Goal: Task Accomplishment & Management: Use online tool/utility

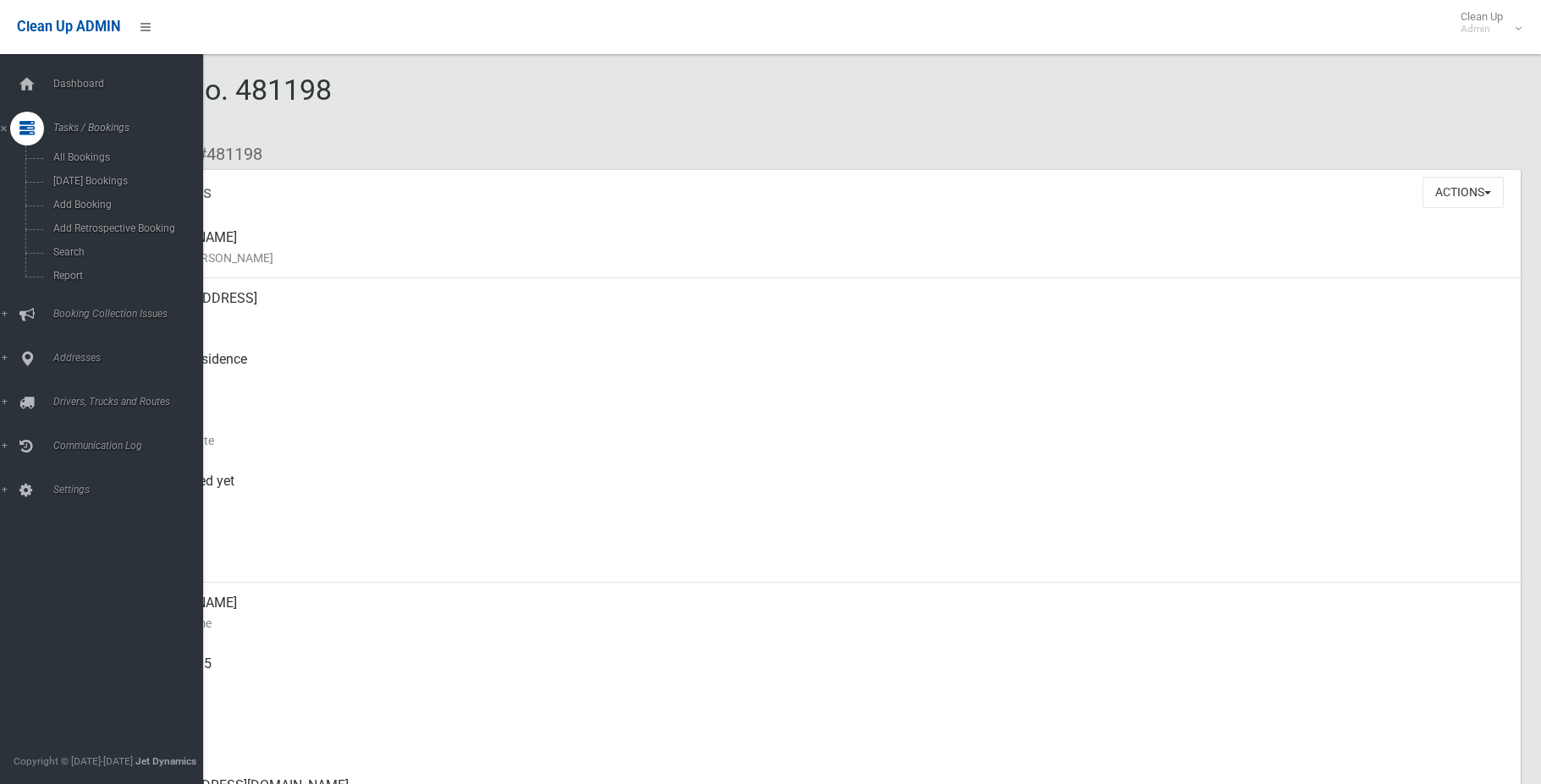
scroll to position [169, 0]
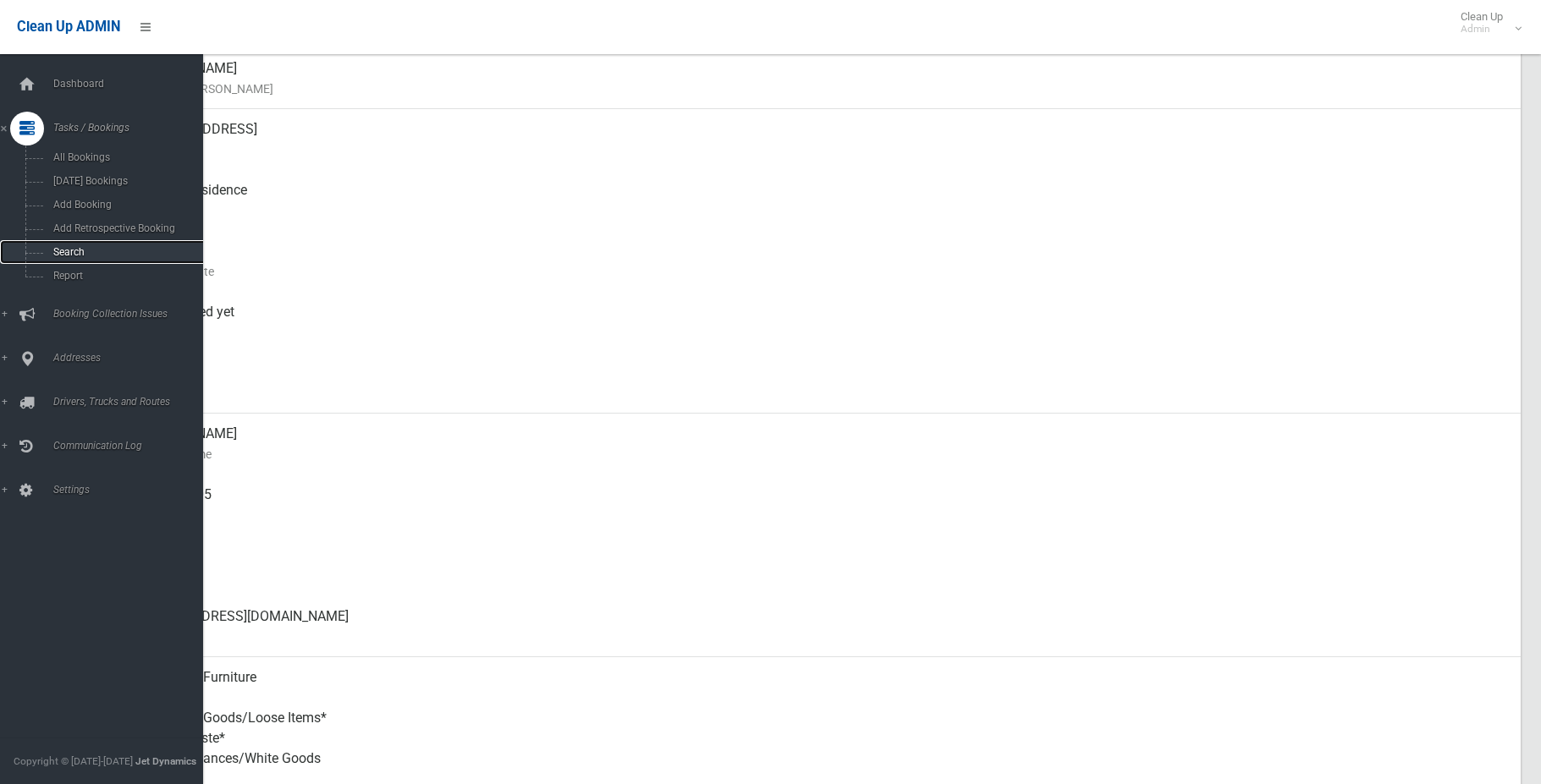
click at [88, 250] on span "Search" at bounding box center [124, 252] width 153 height 12
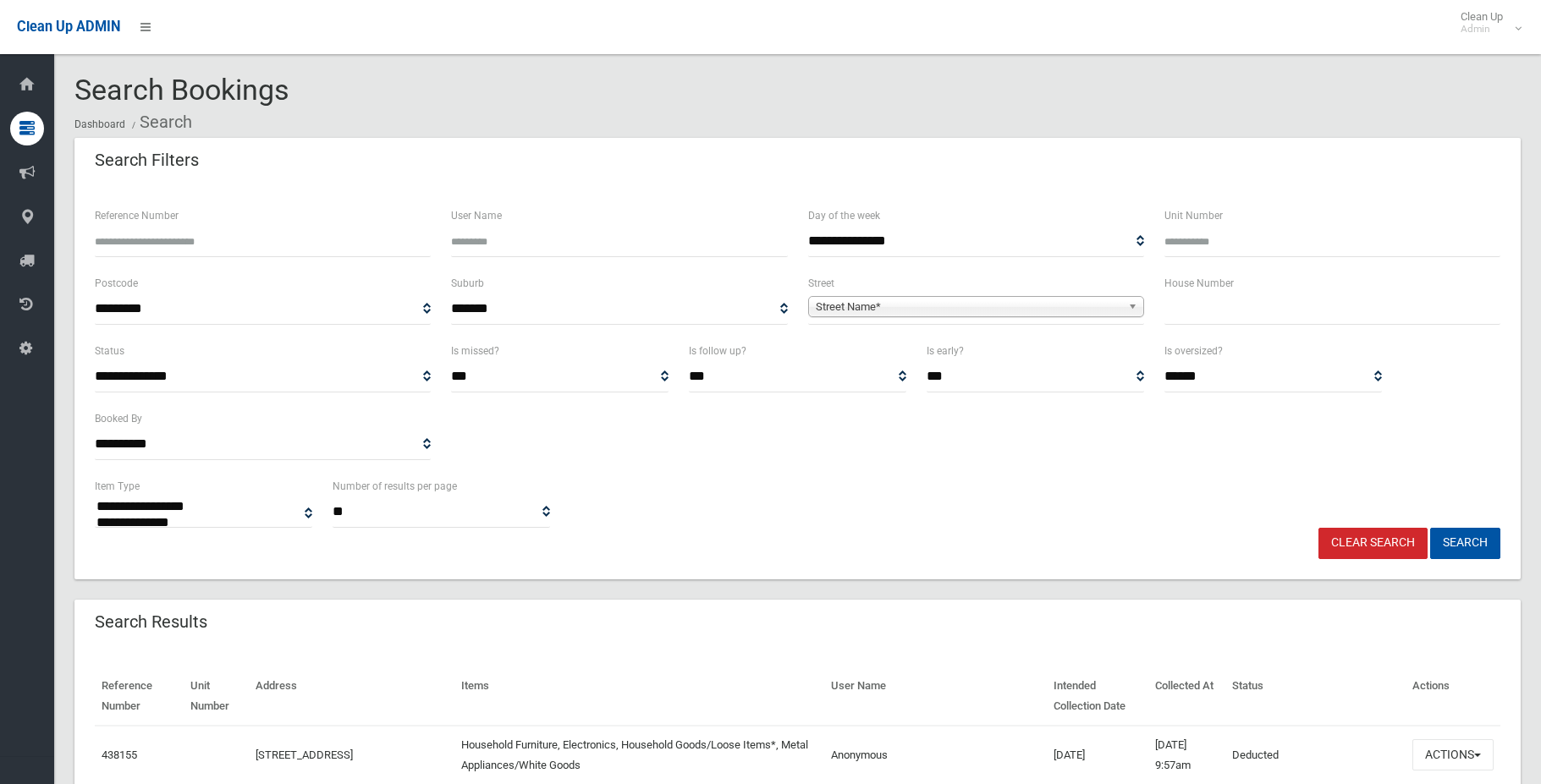
select select
click at [1201, 302] on input "text" at bounding box center [1332, 309] width 336 height 32
type input "**"
click at [1072, 310] on span "Street Name*" at bounding box center [968, 307] width 305 height 20
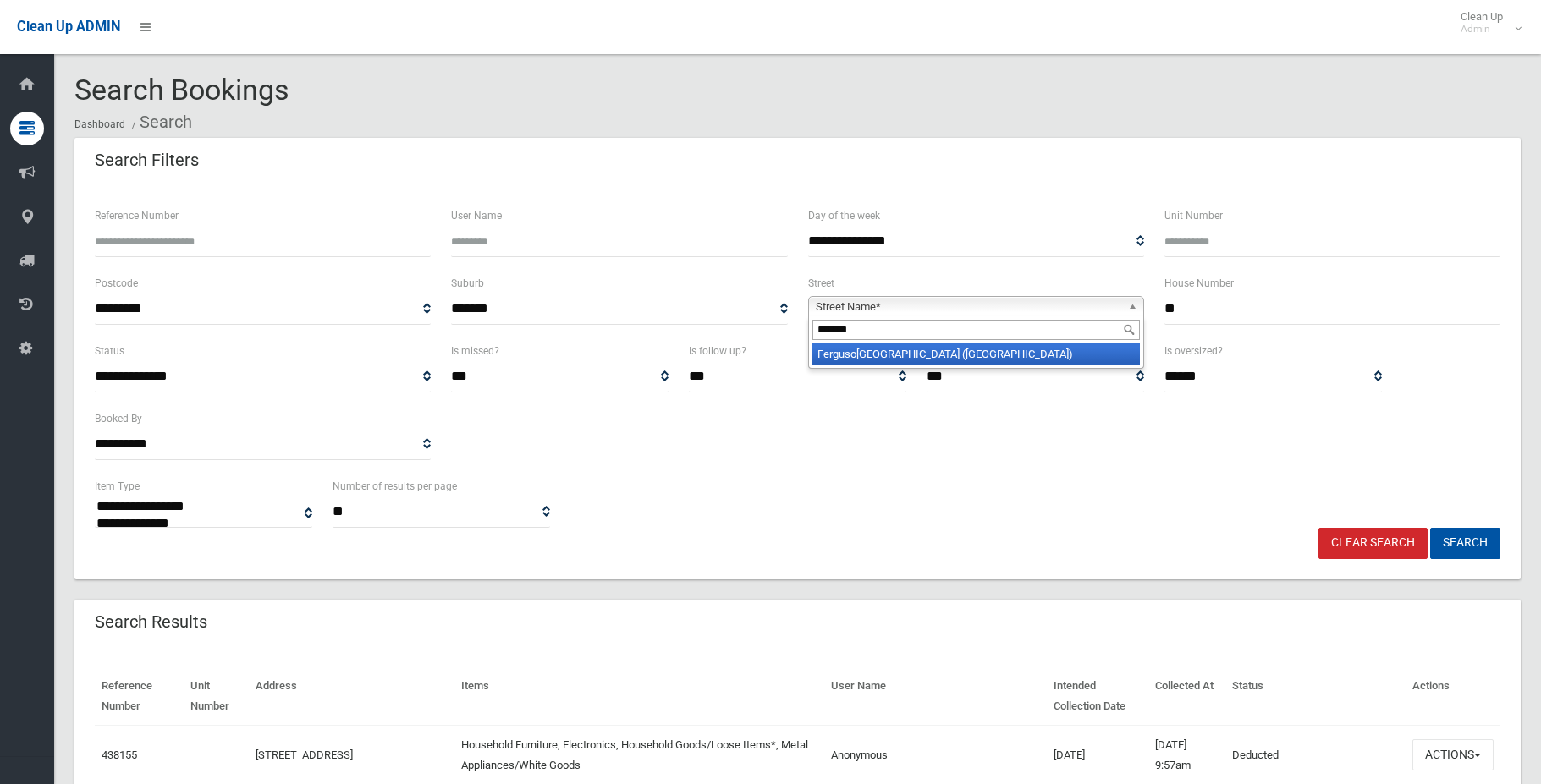
type input "********"
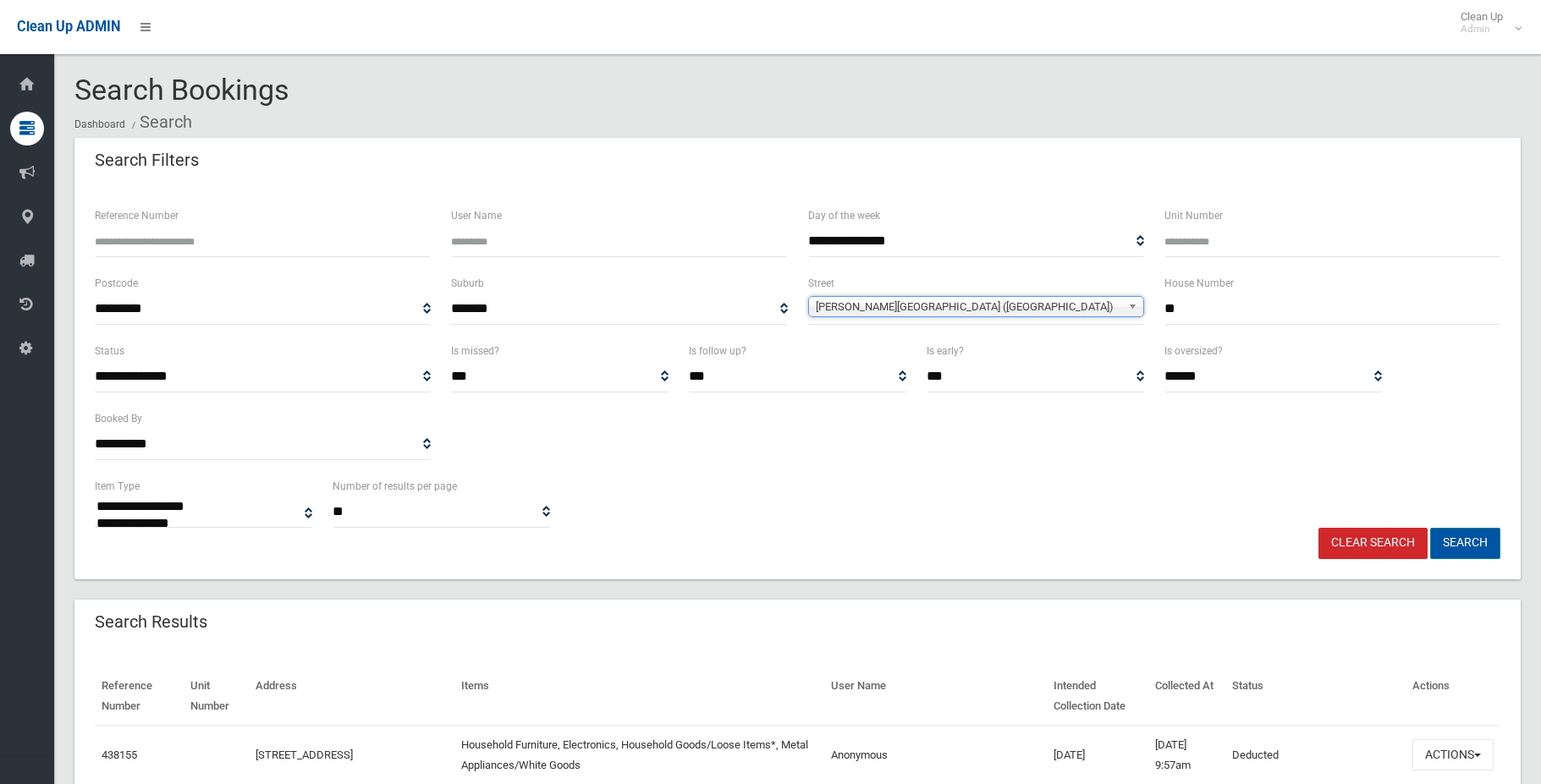
click at [1474, 544] on button "Search" at bounding box center [1464, 543] width 70 height 32
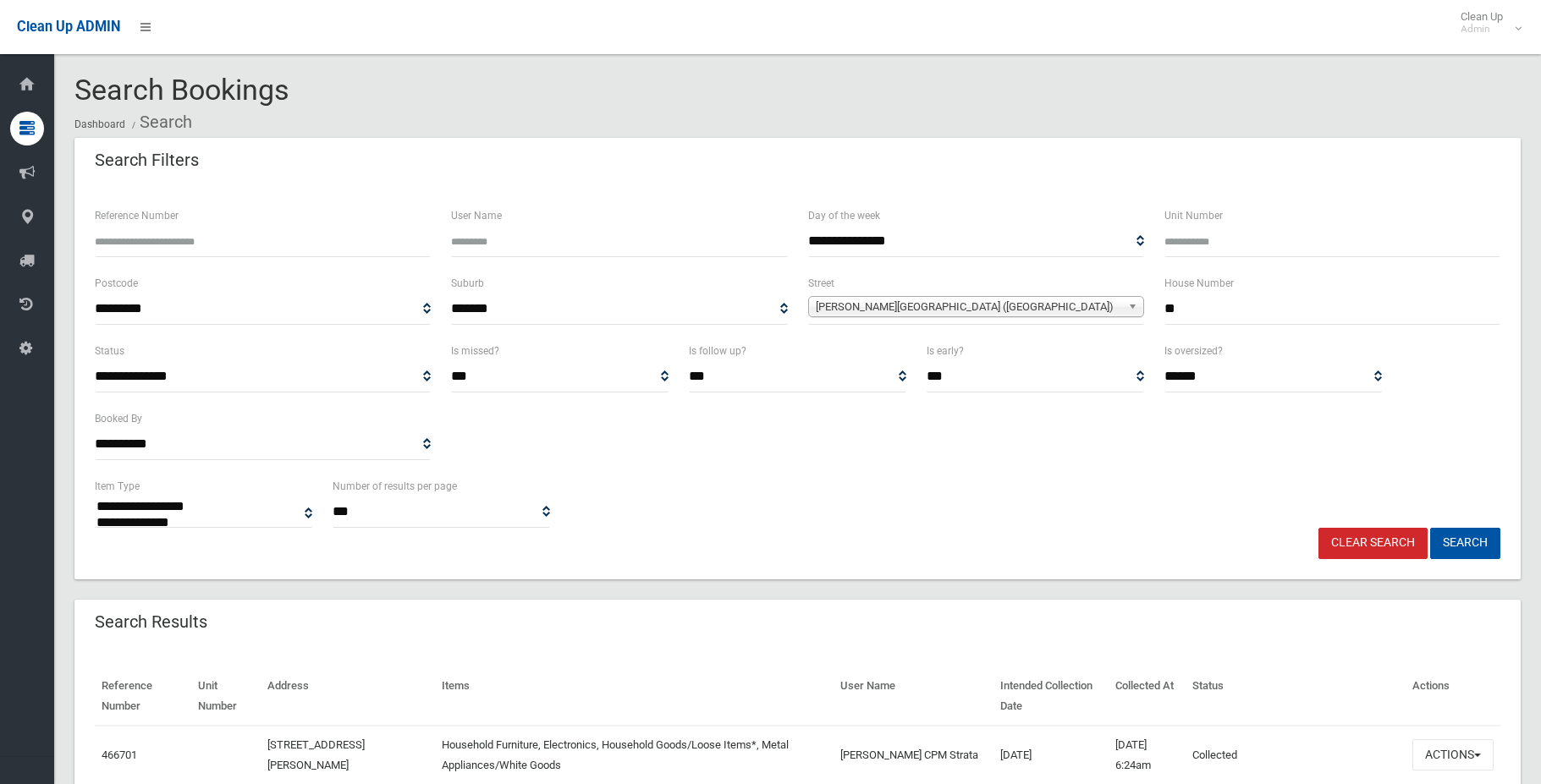
select select
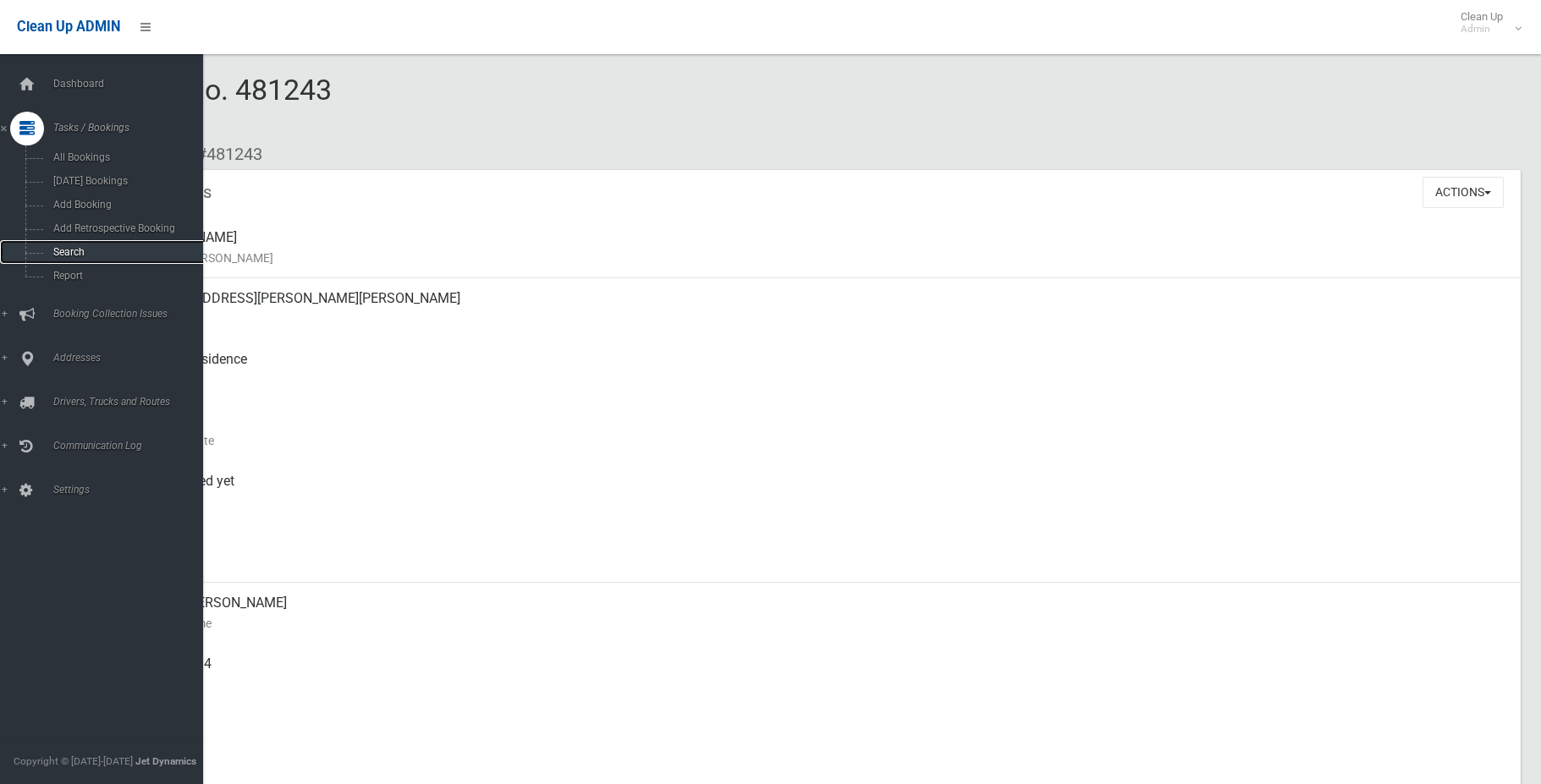
click at [104, 243] on link "Search" at bounding box center [108, 252] width 216 height 24
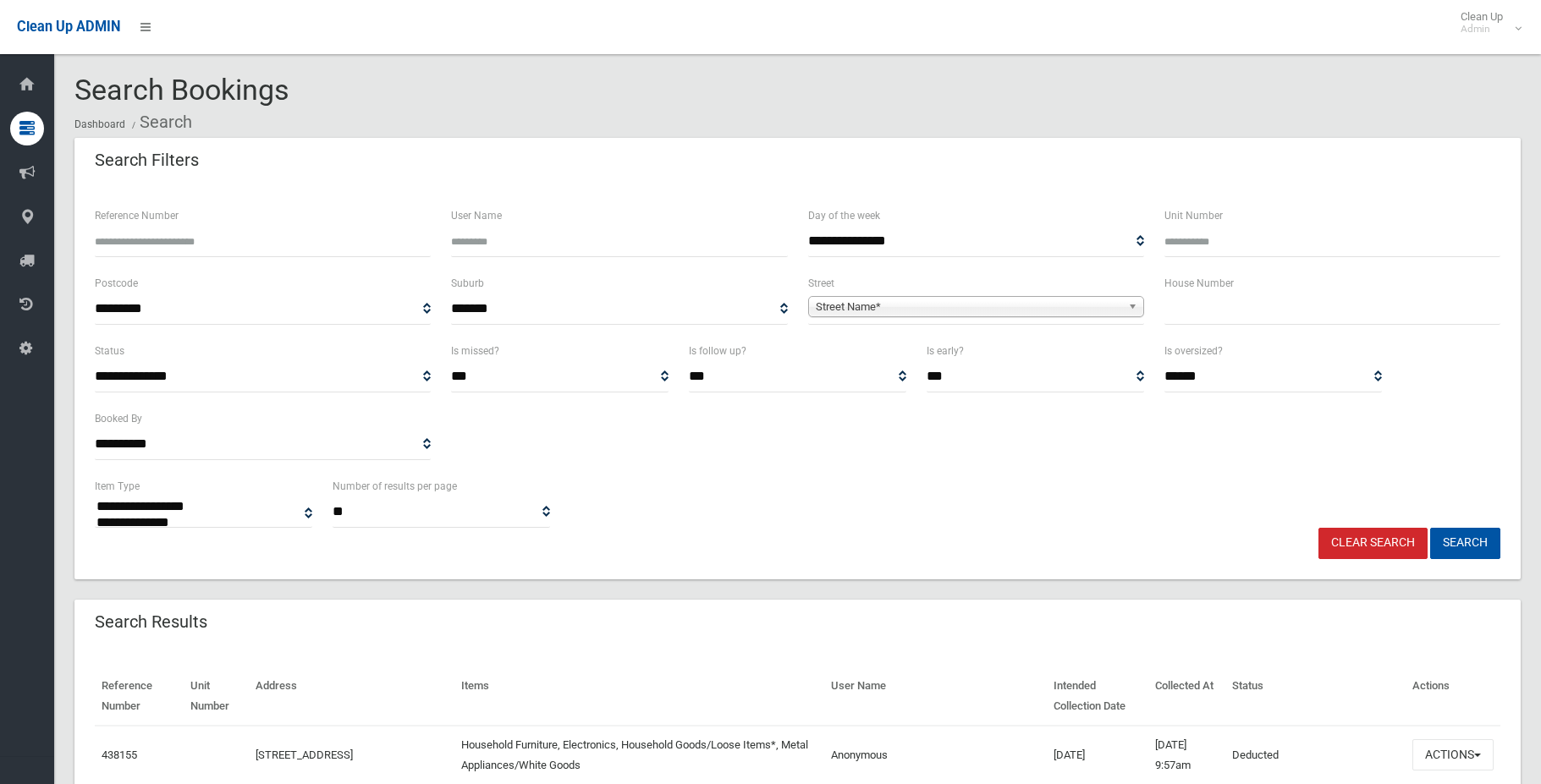
select select
click at [1216, 317] on input "text" at bounding box center [1332, 309] width 336 height 32
type input "**"
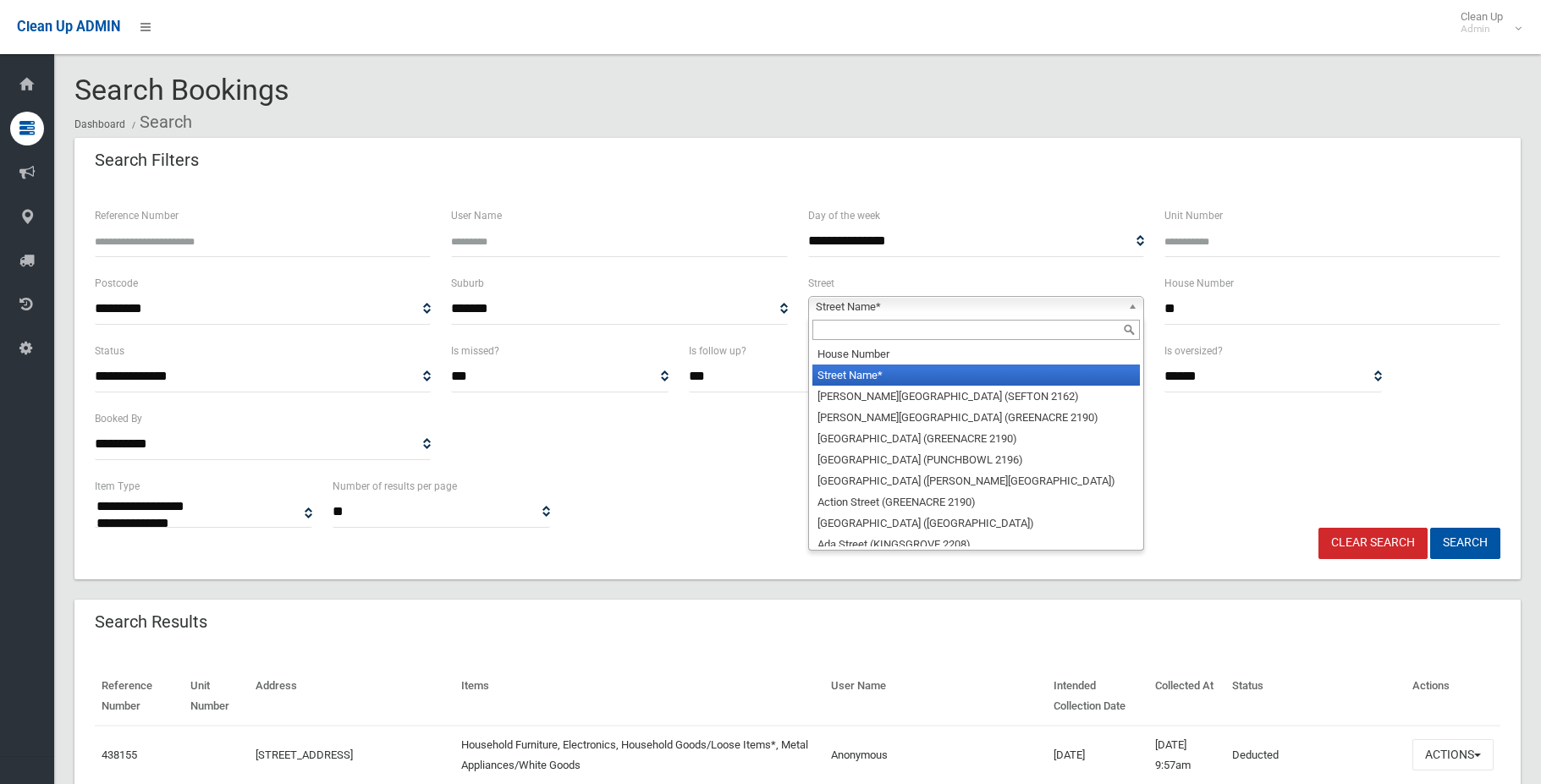
click at [889, 301] on span "Street Name*" at bounding box center [968, 307] width 305 height 20
click at [890, 324] on input "text" at bounding box center [975, 330] width 327 height 20
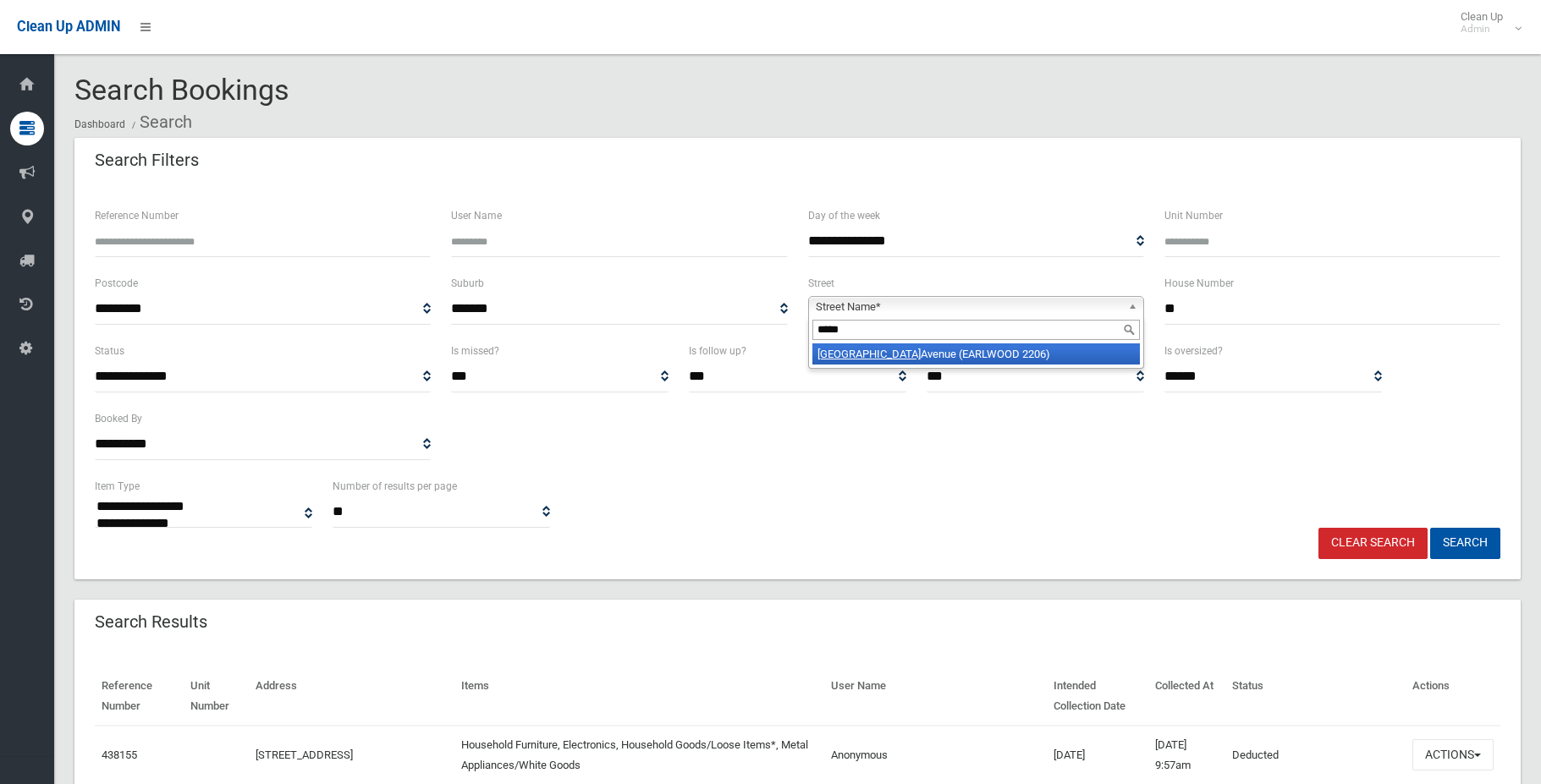
type input "*****"
click at [955, 359] on li "Paris Avenue (EARLWOOD 2206)" at bounding box center [975, 353] width 327 height 21
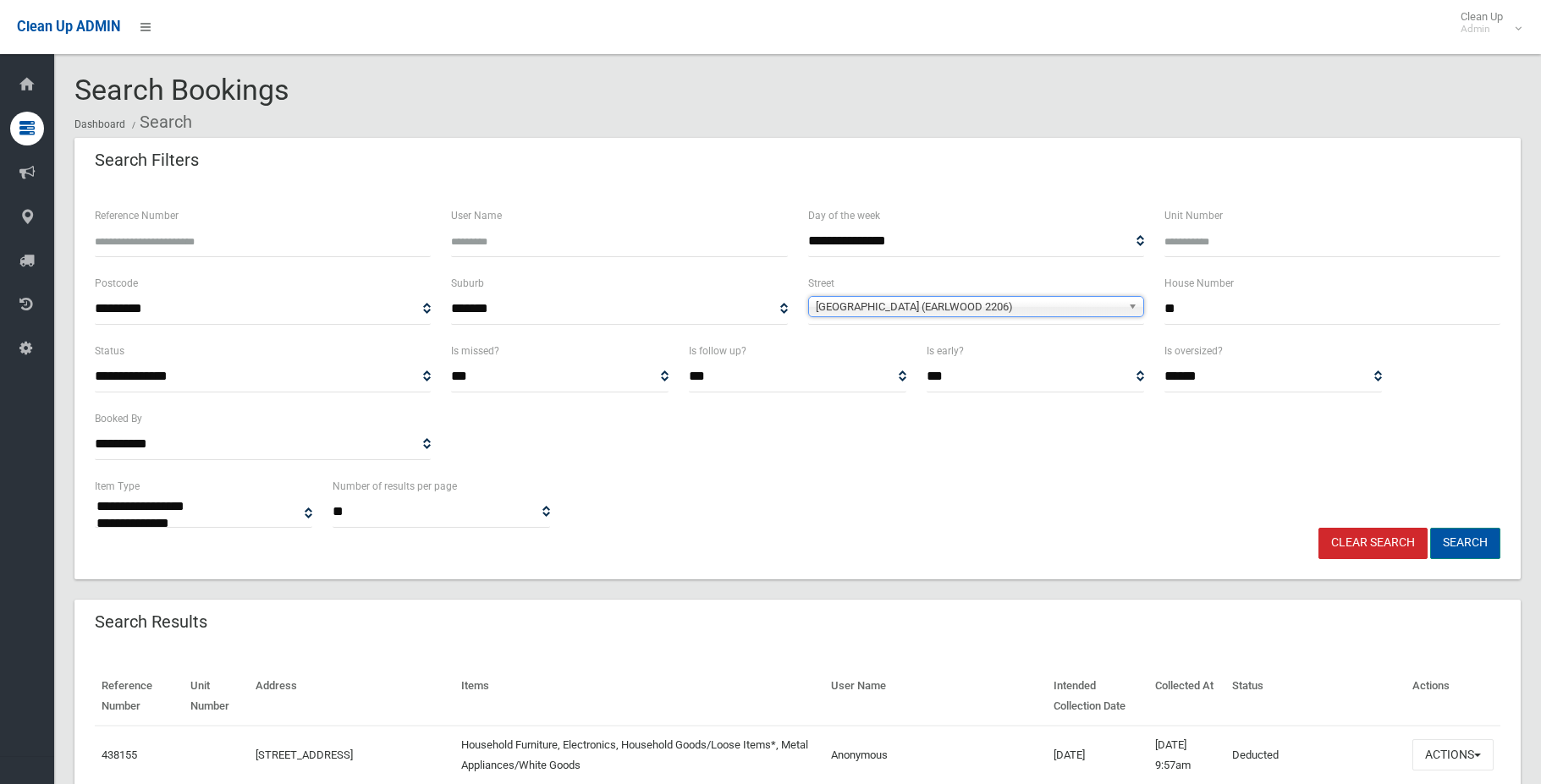
click at [1469, 540] on button "Search" at bounding box center [1464, 543] width 70 height 32
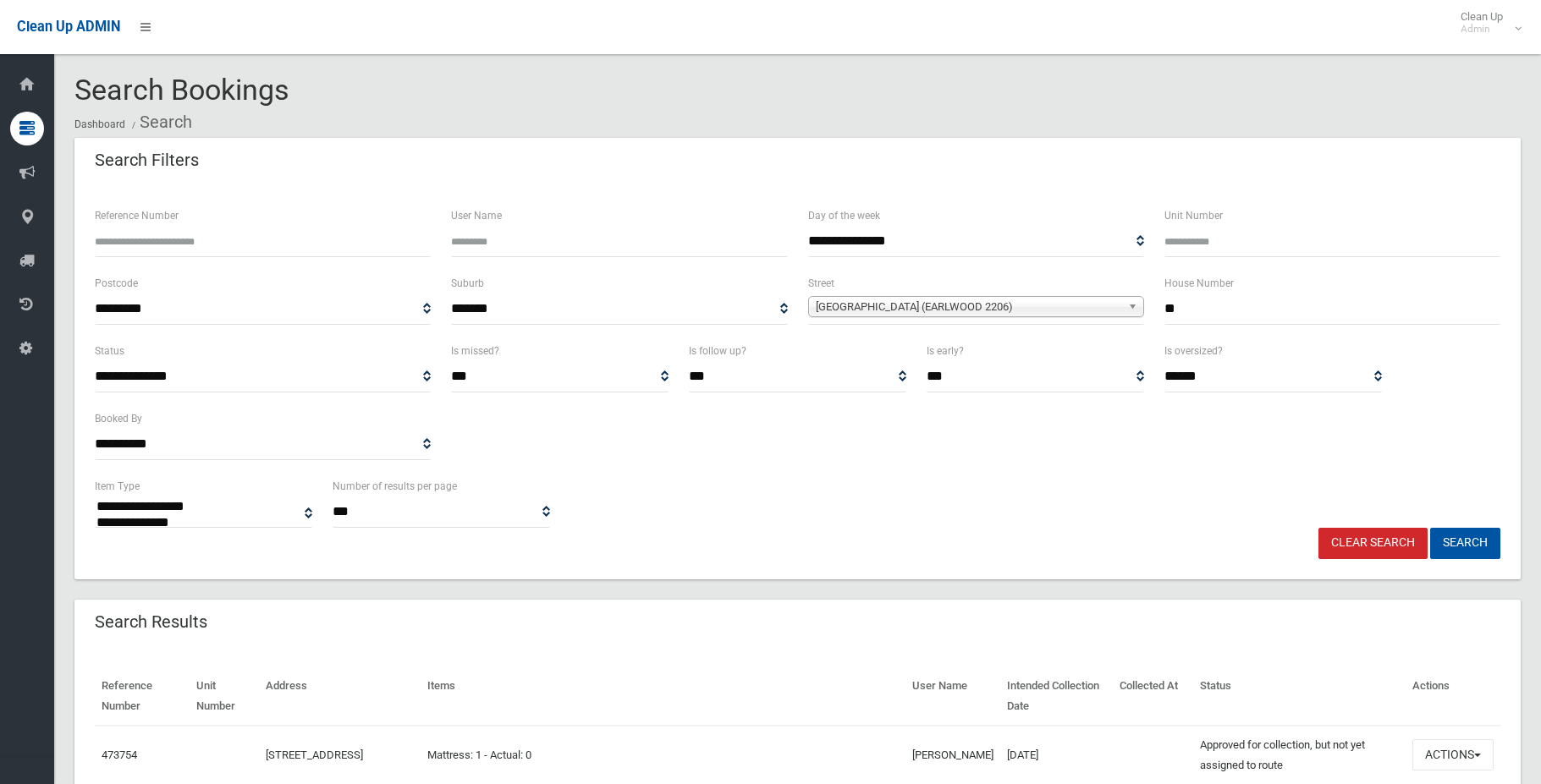
select select
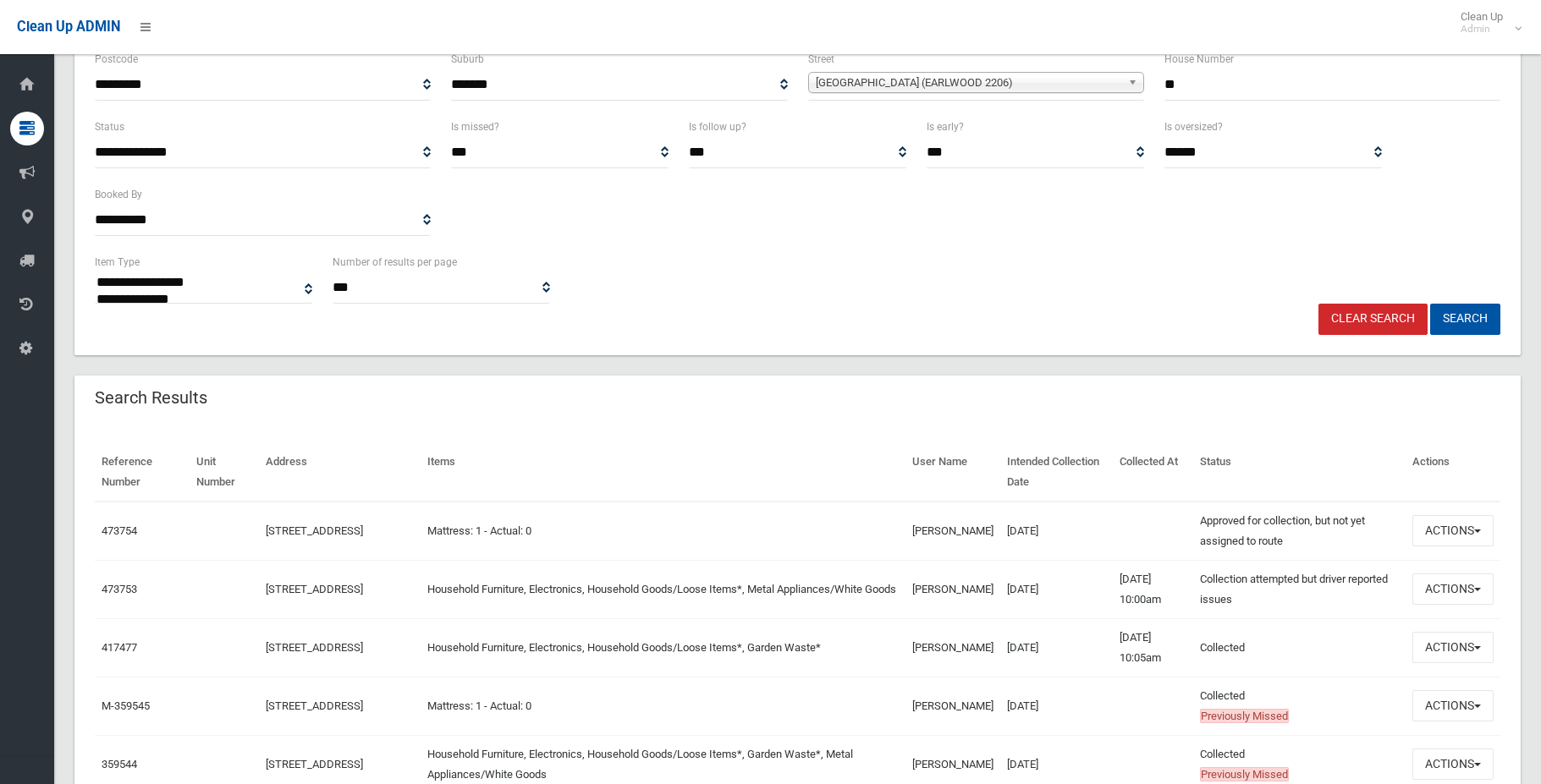
scroll to position [254, 0]
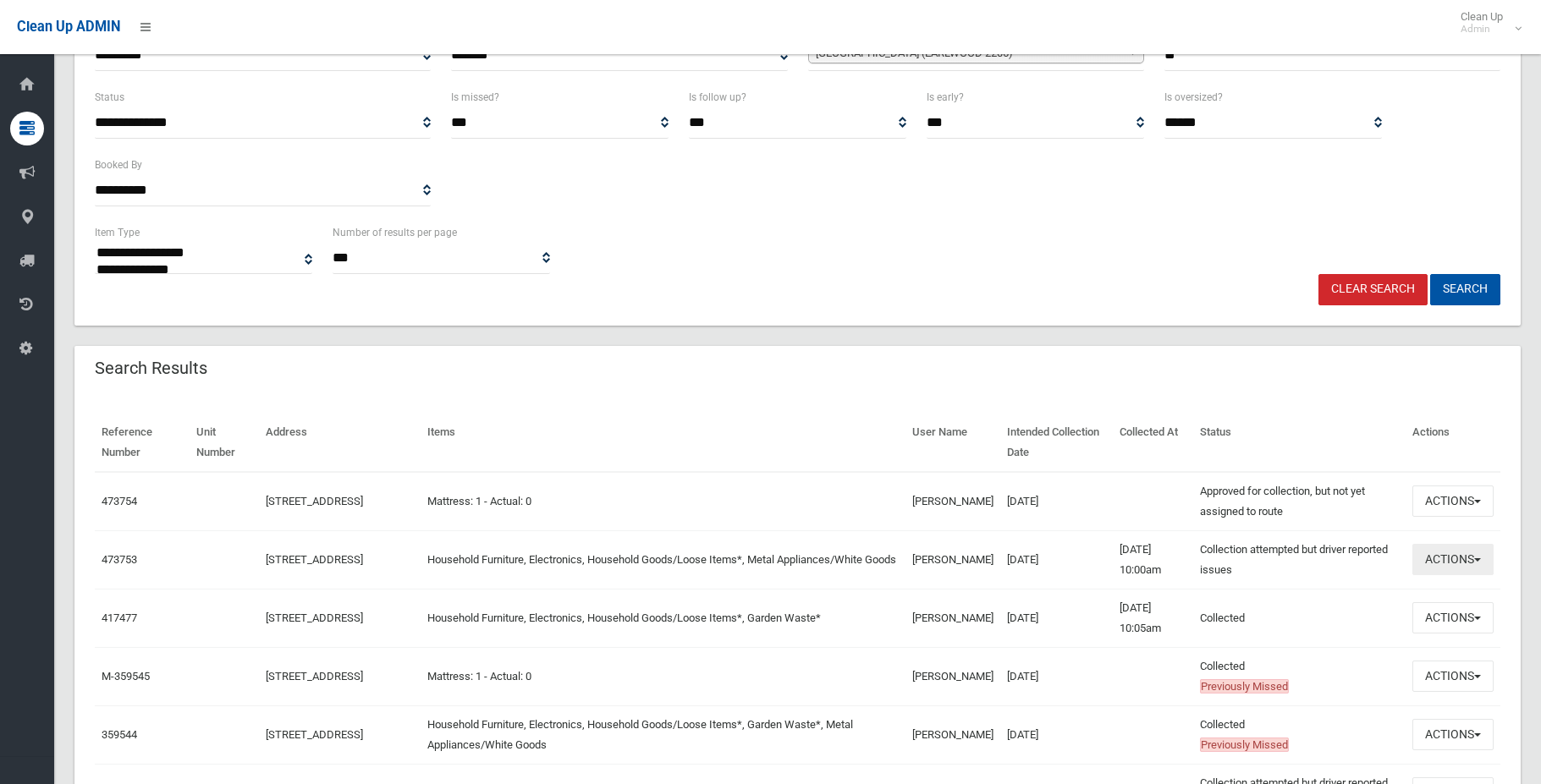
click at [1464, 555] on button "Actions" at bounding box center [1453, 559] width 82 height 32
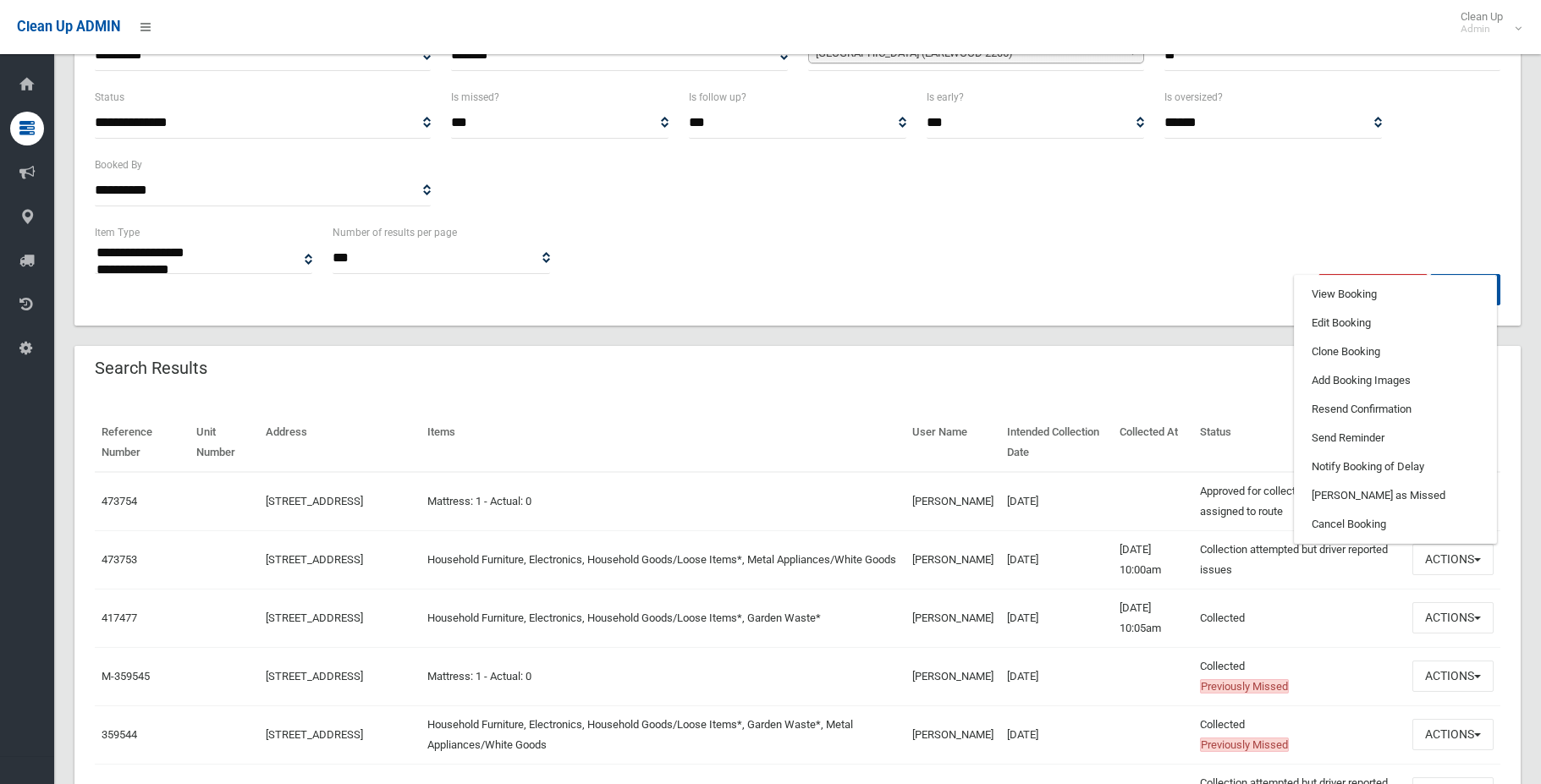
click at [1090, 487] on td "[DATE]" at bounding box center [1056, 501] width 112 height 59
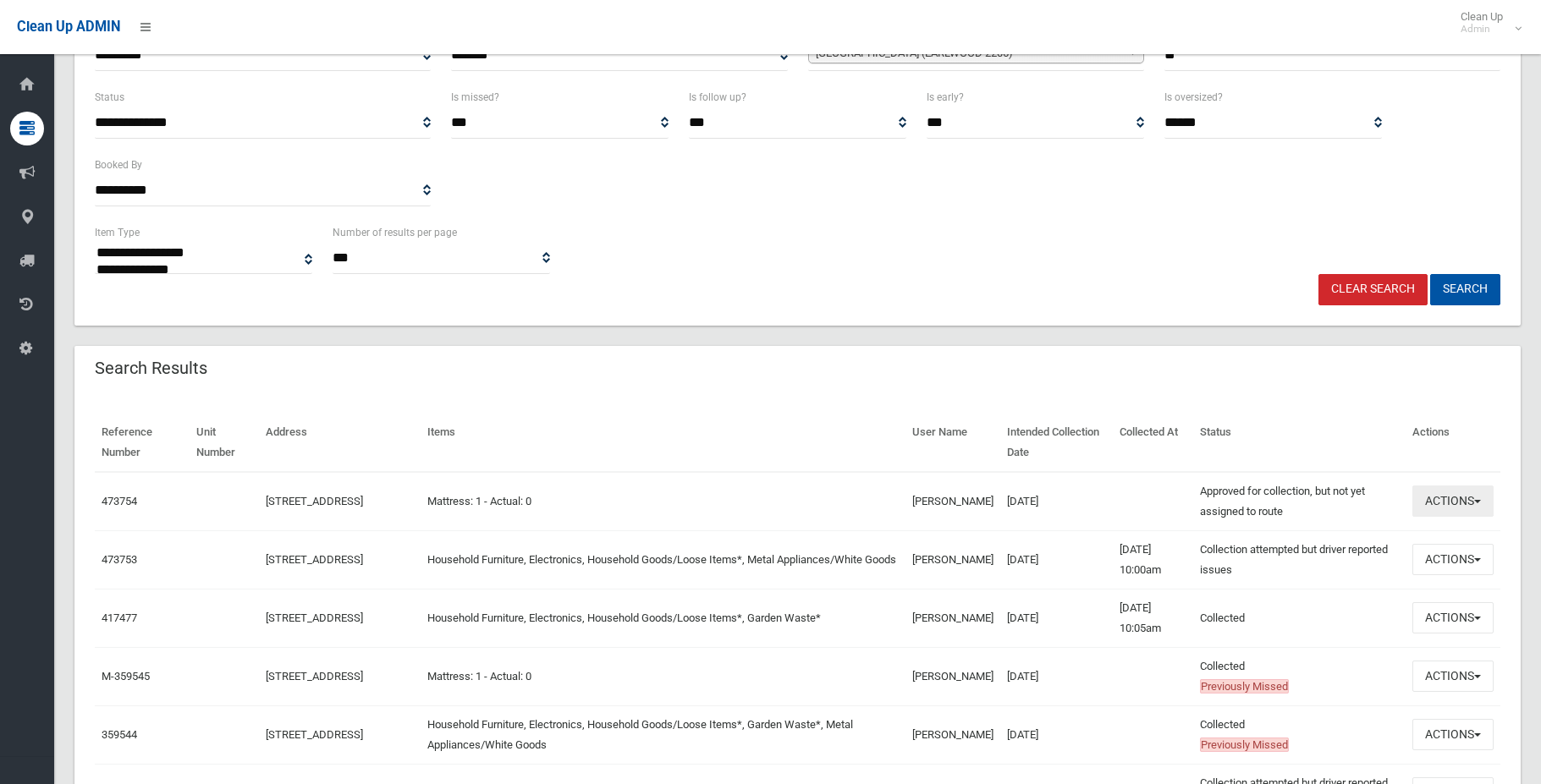
click at [1439, 502] on button "Actions" at bounding box center [1453, 501] width 82 height 32
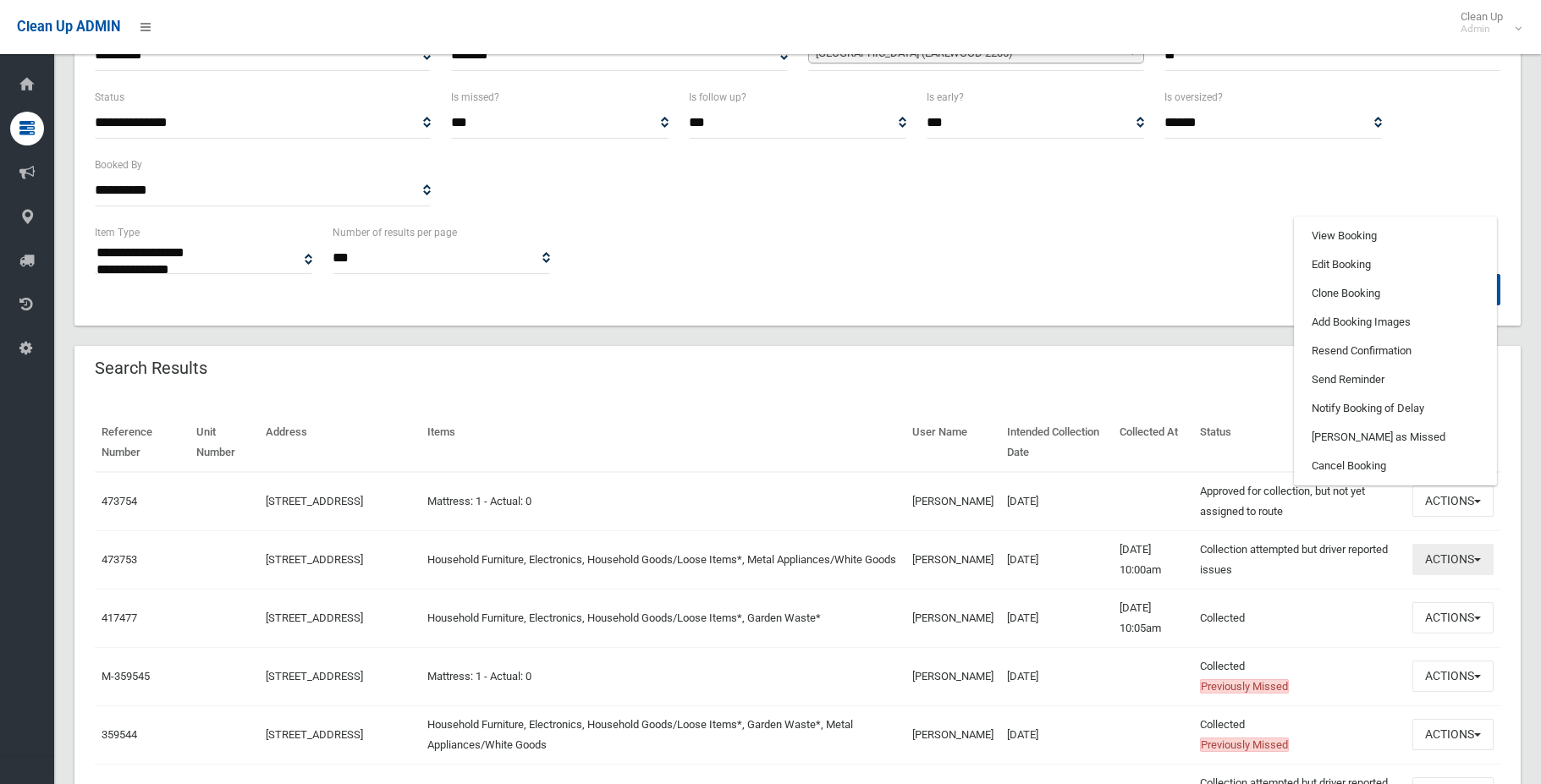
click at [1448, 563] on button "Actions" at bounding box center [1453, 559] width 82 height 32
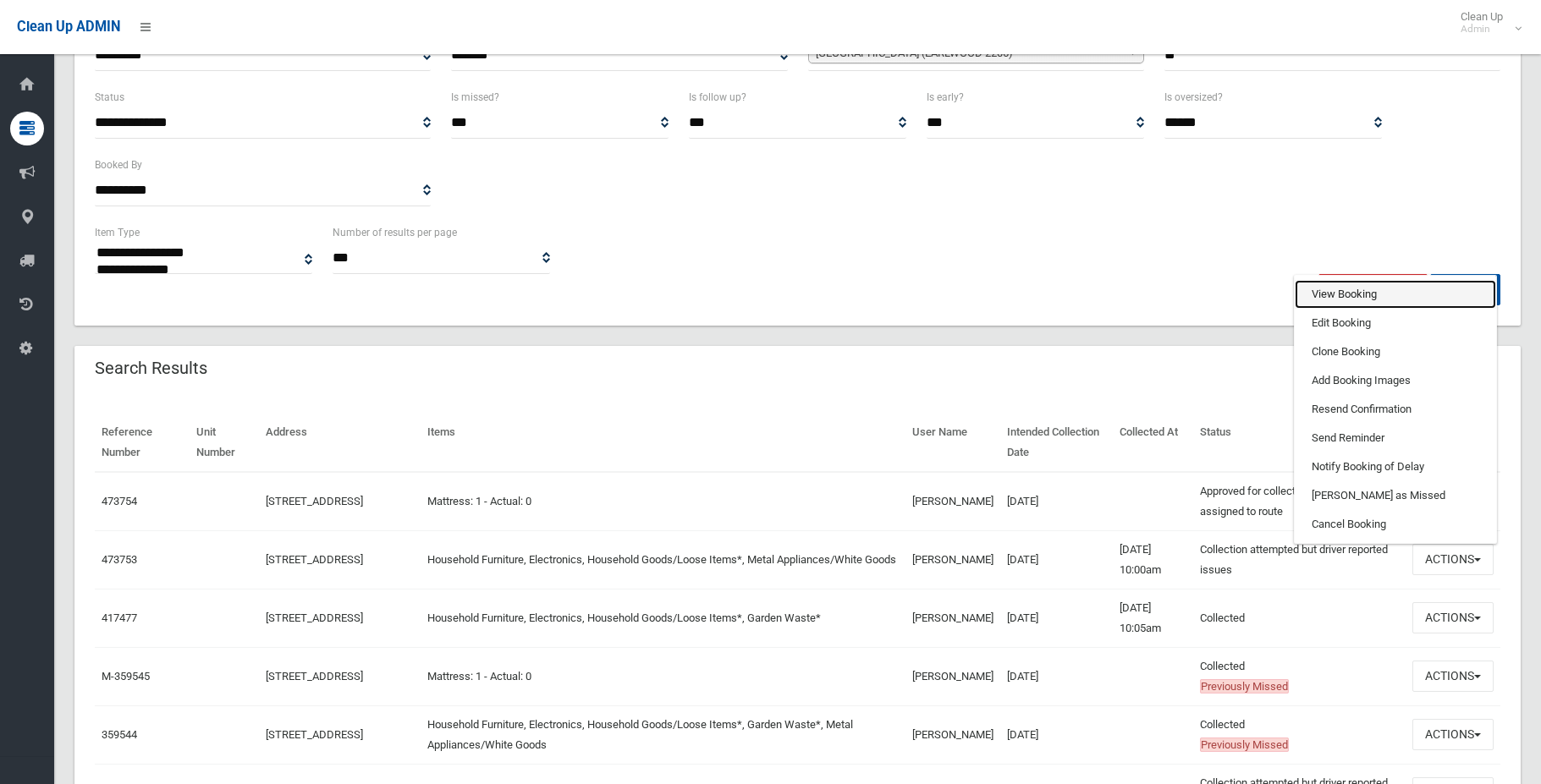
click at [1332, 295] on link "View Booking" at bounding box center [1395, 295] width 201 height 29
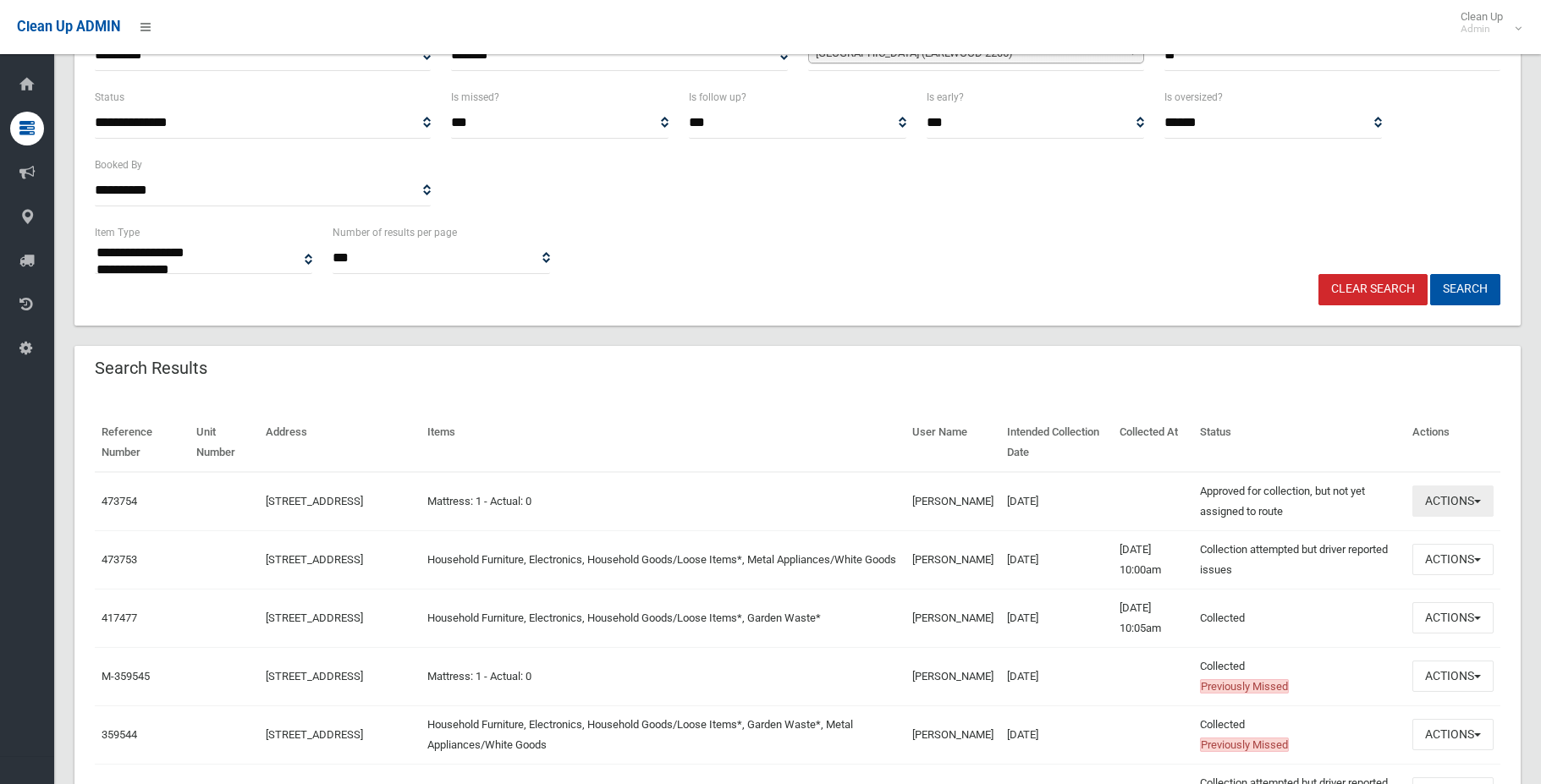
click at [1428, 508] on button "Actions" at bounding box center [1453, 501] width 82 height 32
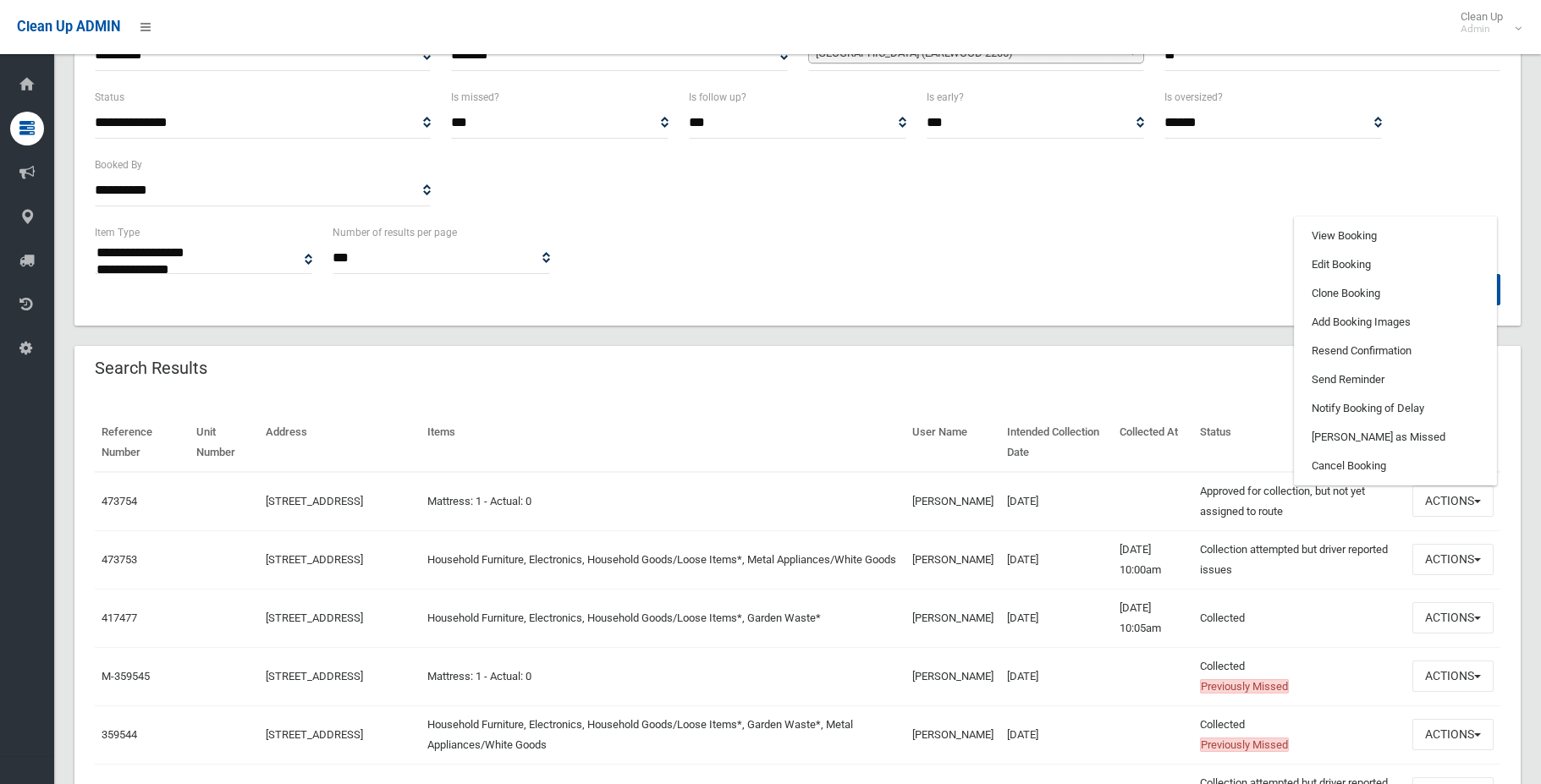
click at [765, 428] on th "Items" at bounding box center [663, 442] width 485 height 58
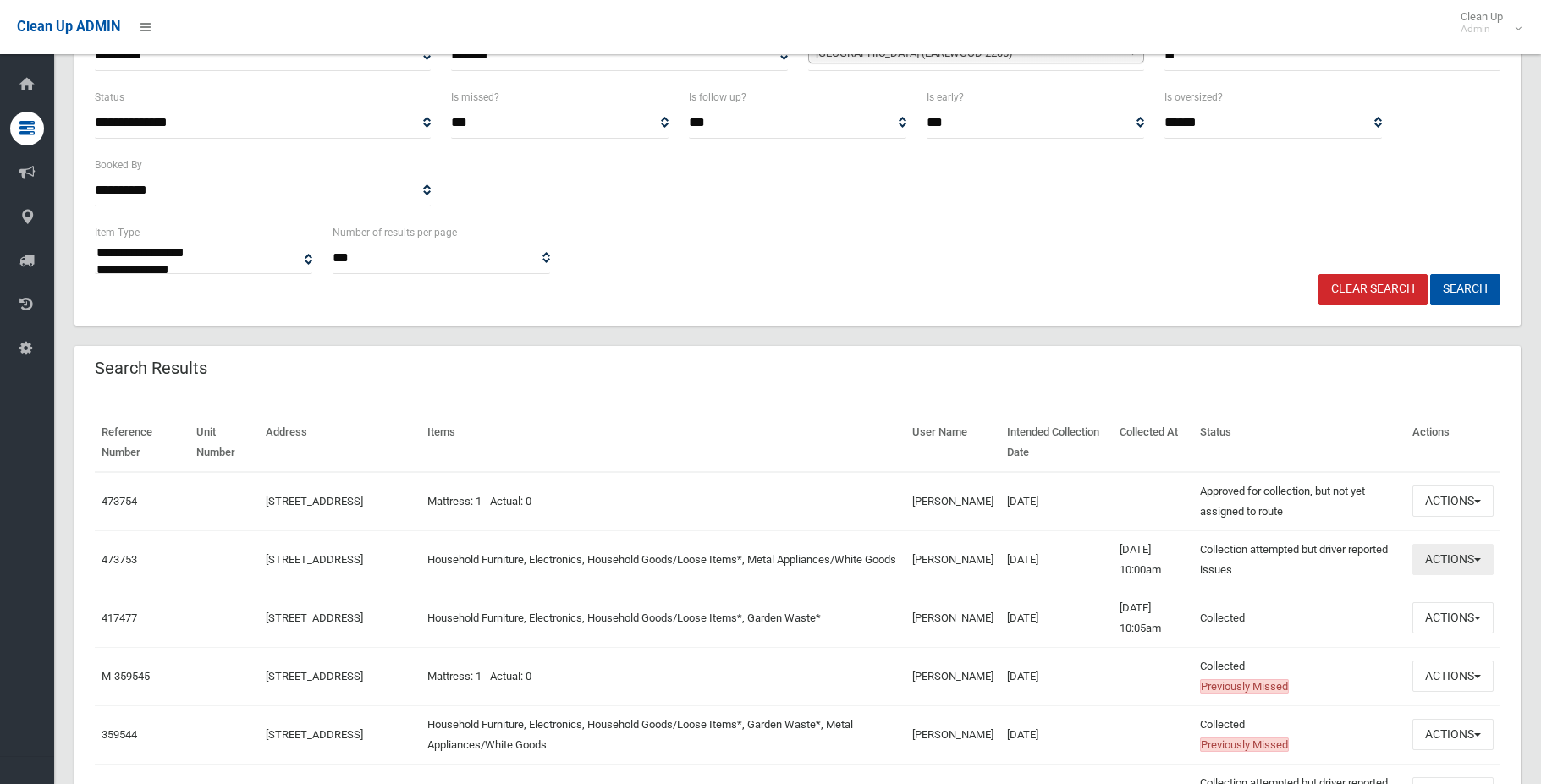
click at [1457, 558] on button "Actions" at bounding box center [1453, 559] width 82 height 32
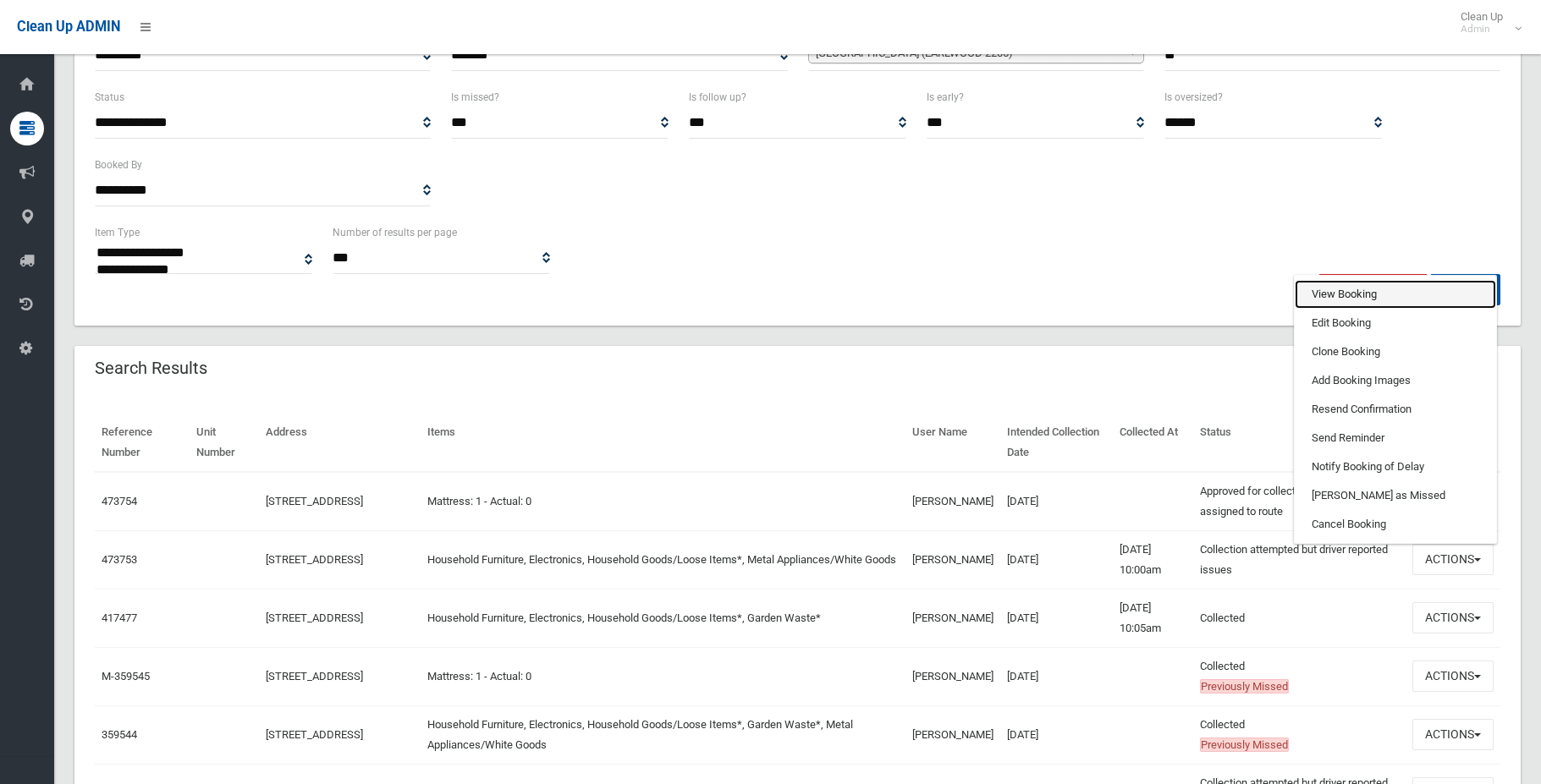
click at [1353, 288] on link "View Booking" at bounding box center [1395, 295] width 201 height 29
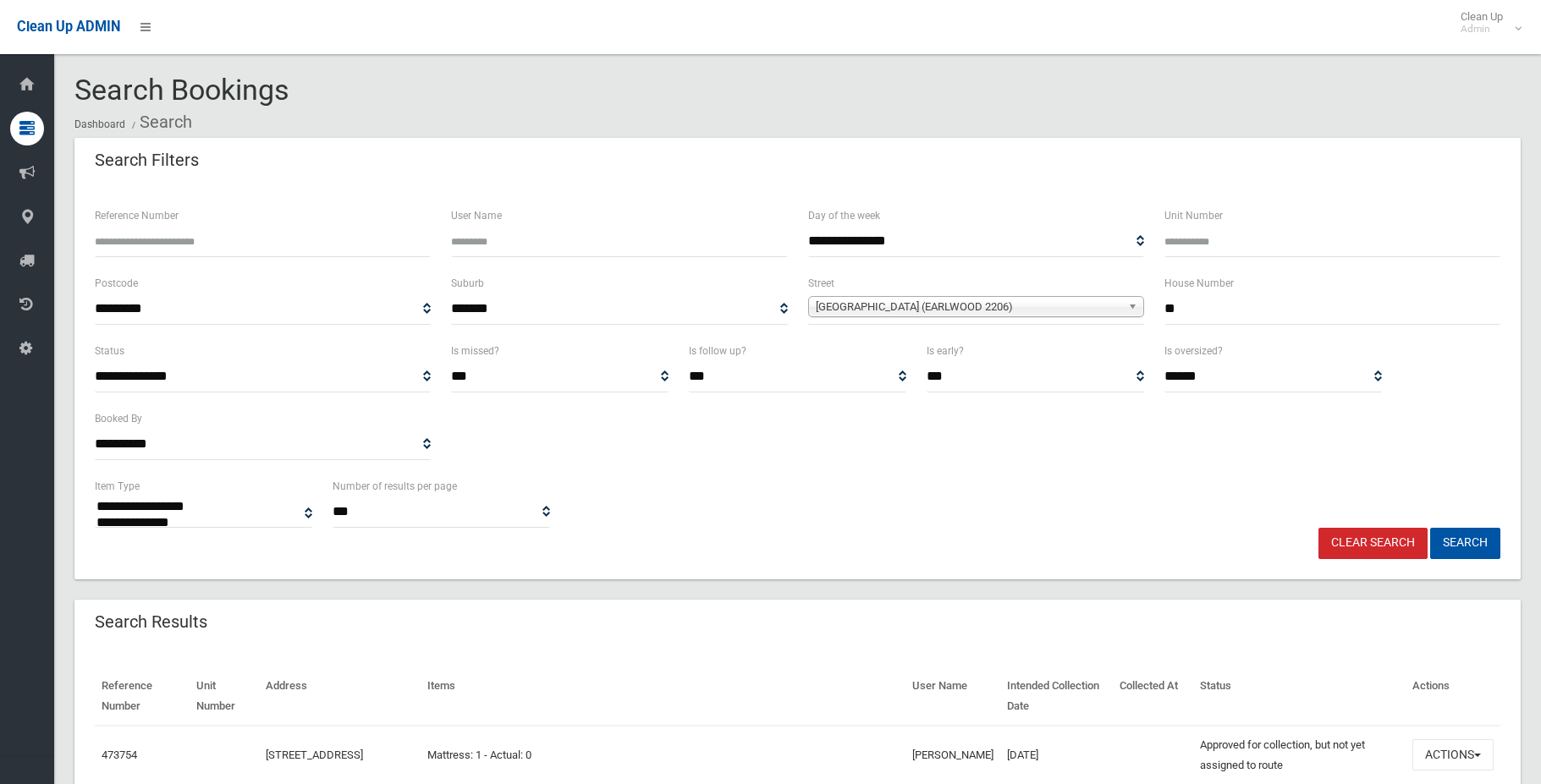
select select
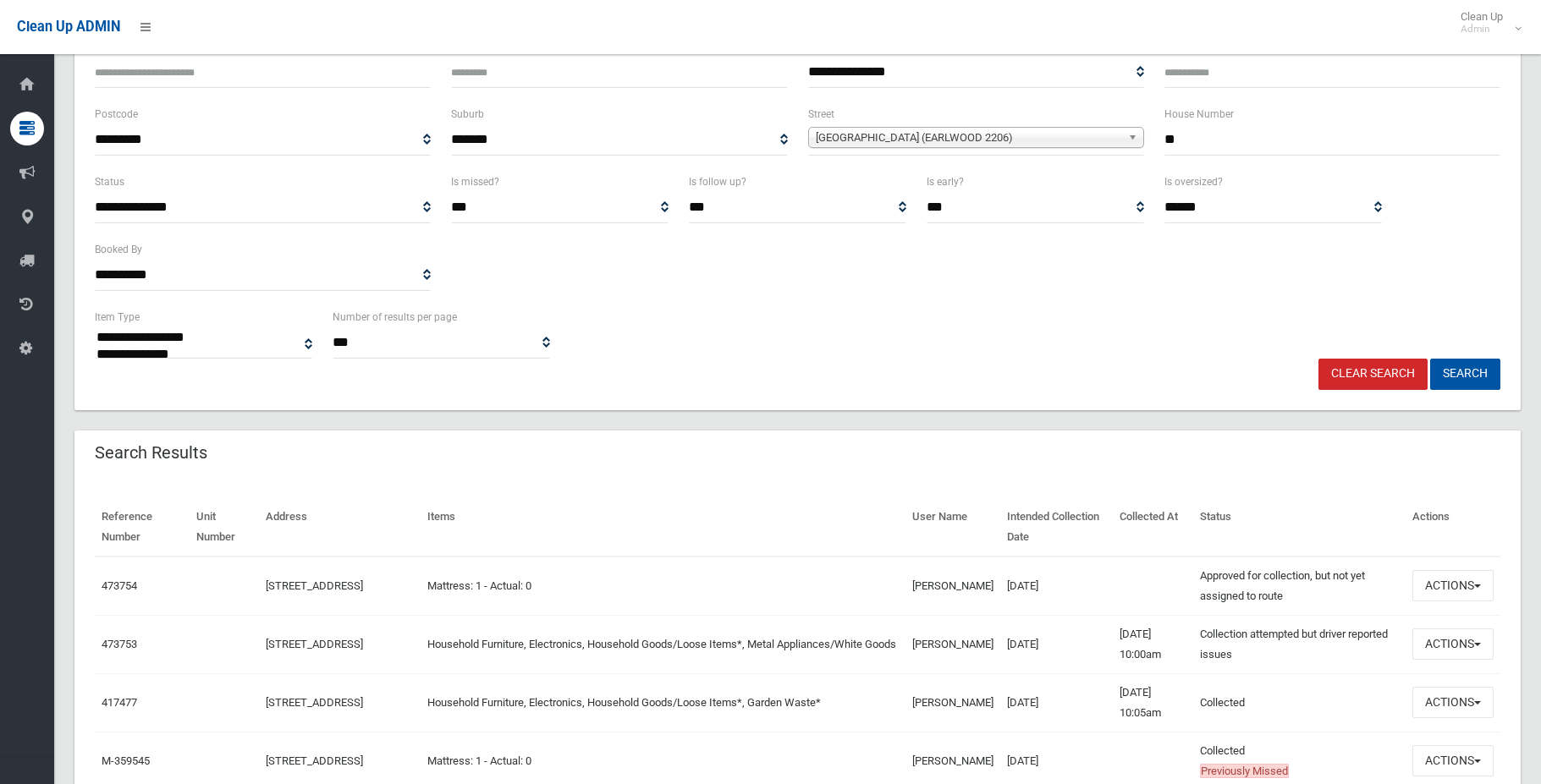
scroll to position [254, 0]
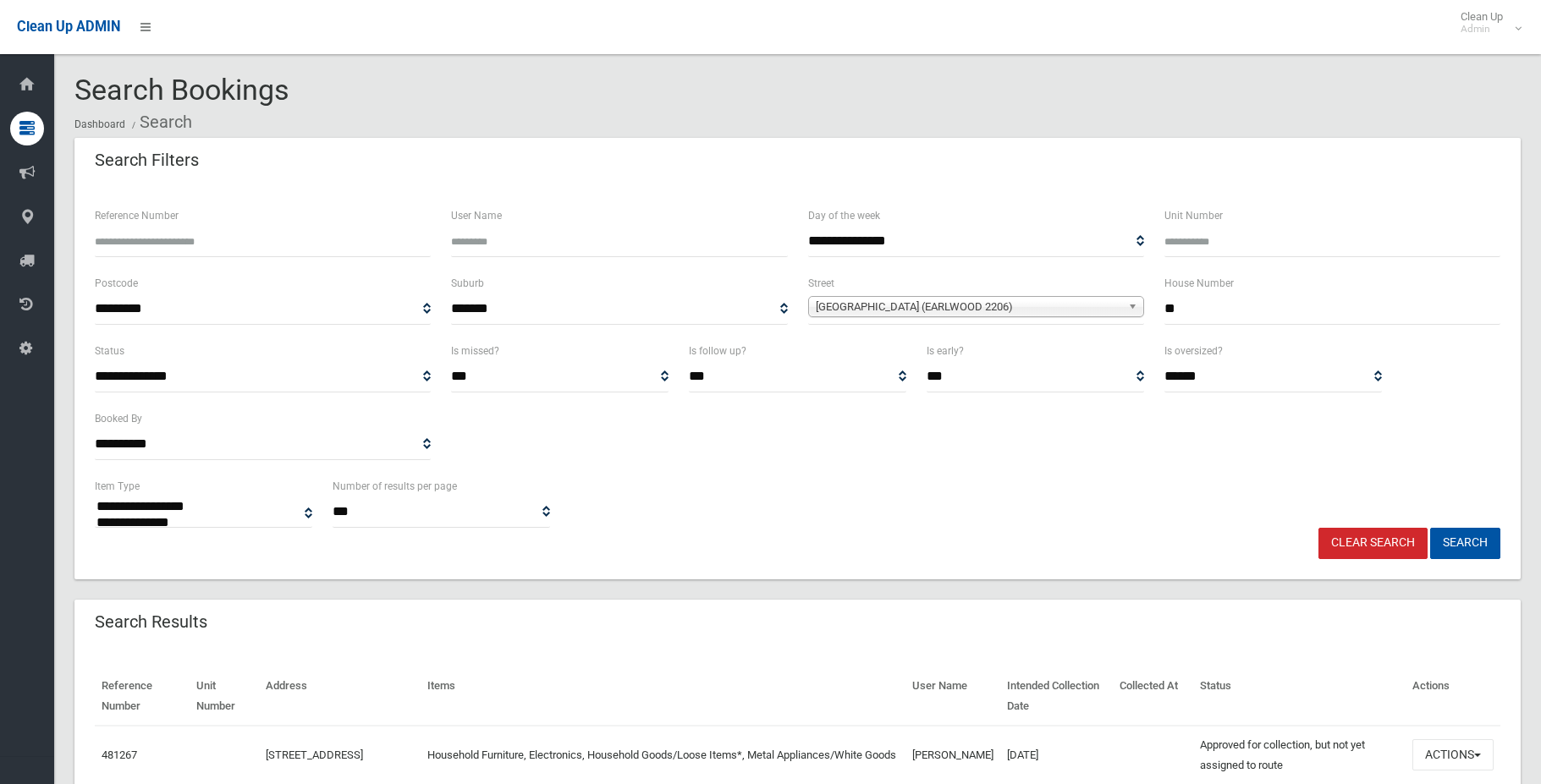
select select
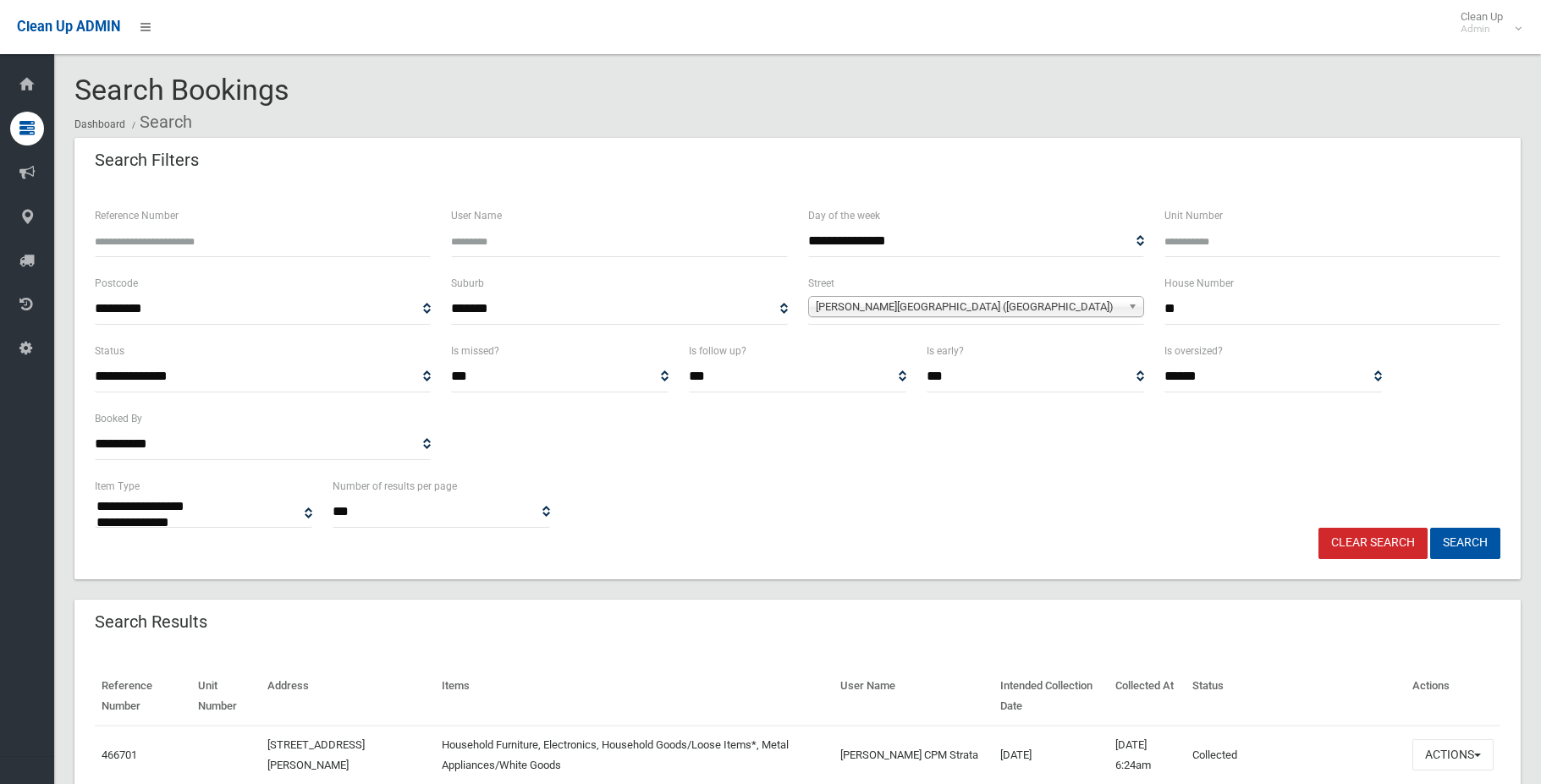
select select
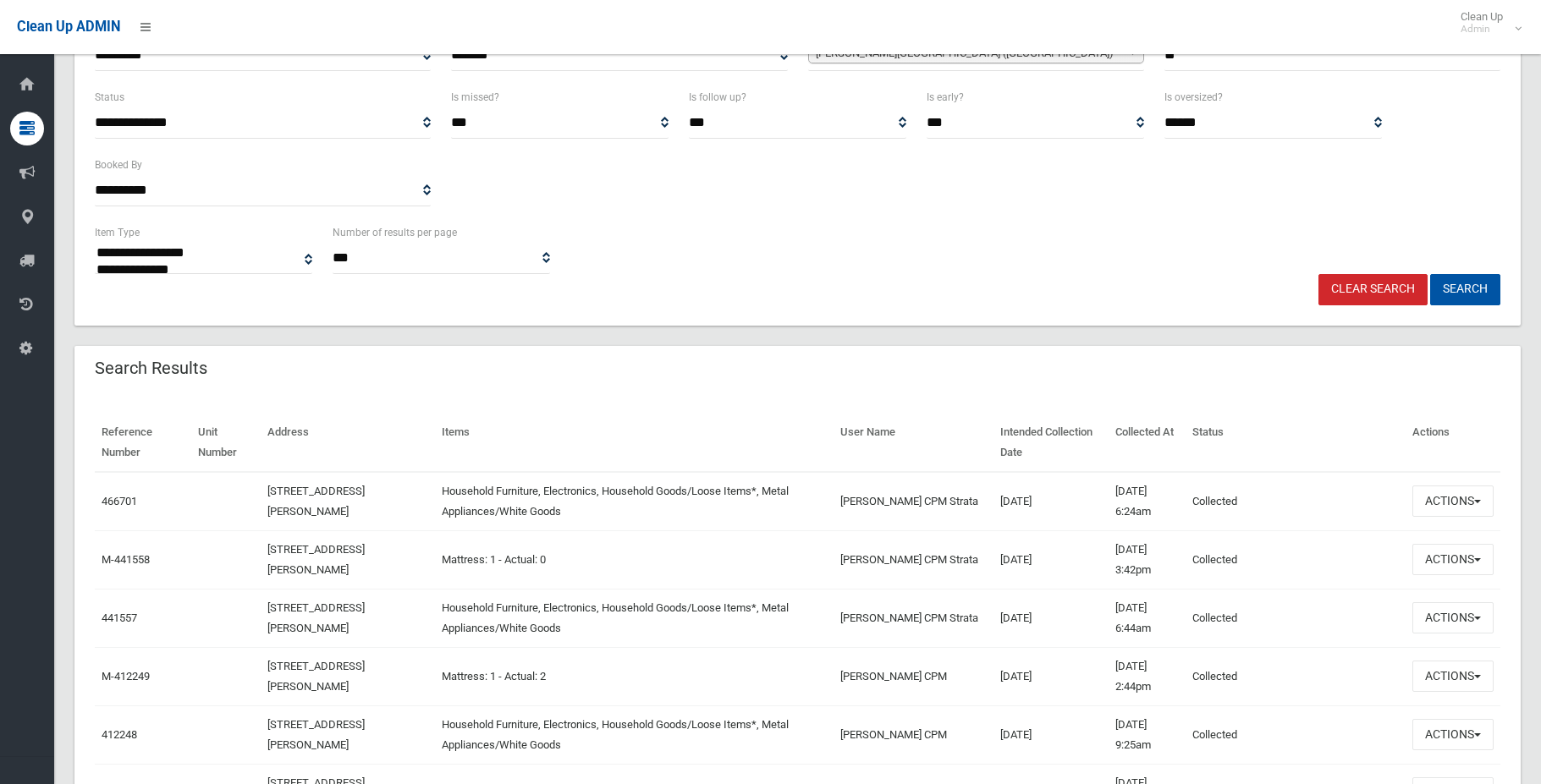
scroll to position [254, 0]
